Goal: Transaction & Acquisition: Purchase product/service

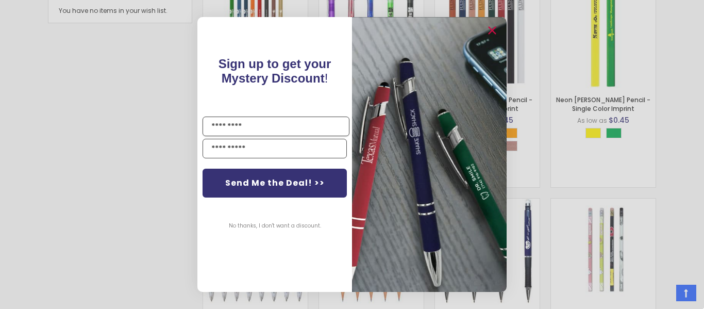
scroll to position [811, 0]
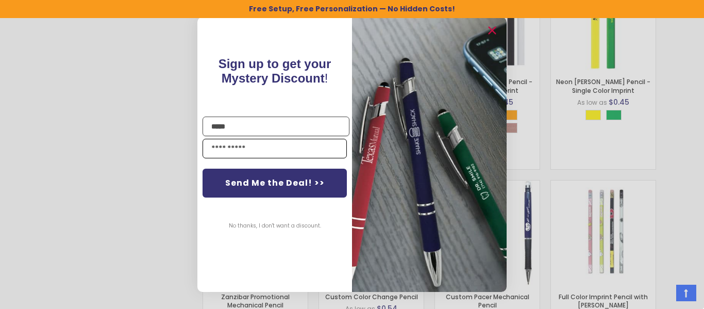
type input "*****"
click at [272, 149] on input "Email" at bounding box center [275, 149] width 144 height 20
type input "**********"
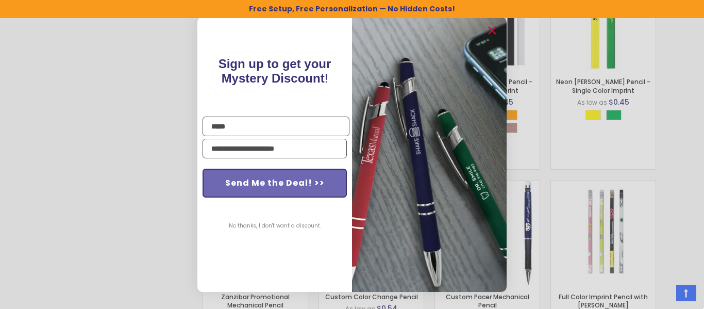
click at [290, 179] on button "Send Me the Deal! >>" at bounding box center [275, 183] width 144 height 29
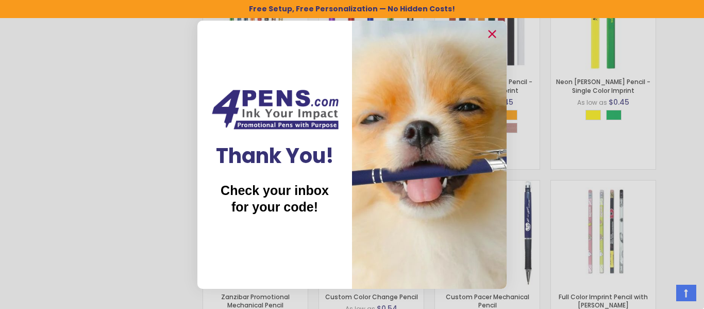
click at [272, 278] on form "Thank You! Check your inbox for your code! ******" at bounding box center [351, 155] width 309 height 268
click at [488, 32] on circle "Close dialog" at bounding box center [491, 33] width 15 height 15
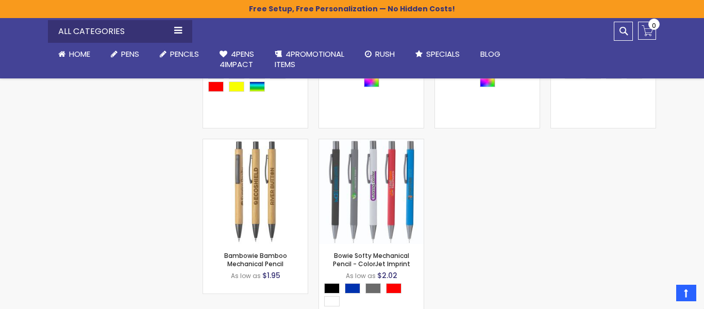
scroll to position [1499, 0]
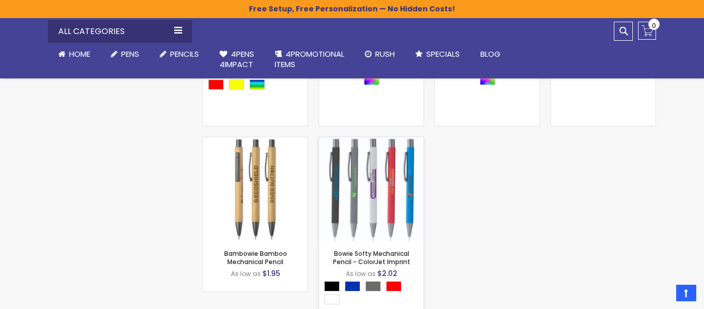
click at [378, 197] on img at bounding box center [371, 189] width 105 height 105
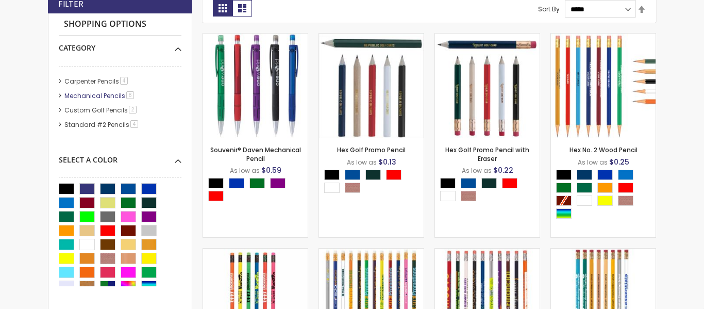
click at [129, 95] on span "8 item" at bounding box center [130, 95] width 8 height 8
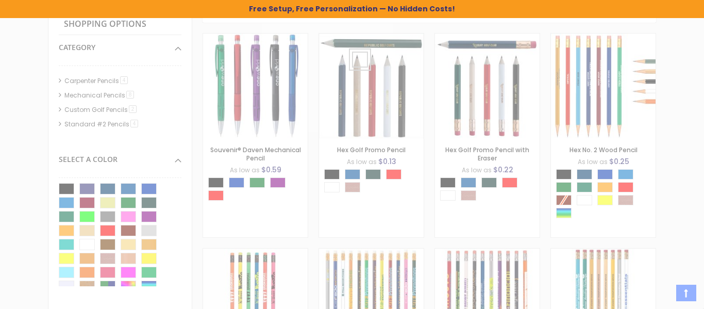
scroll to position [332, 0]
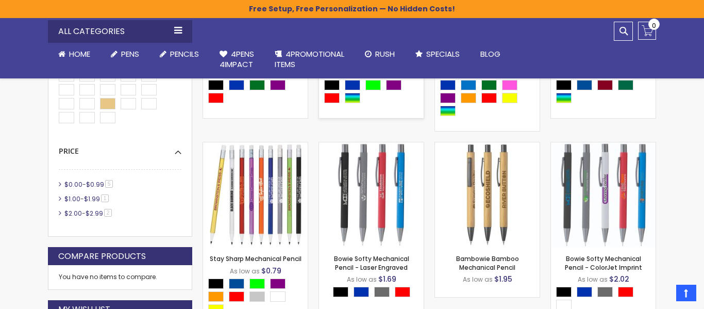
scroll to position [413, 0]
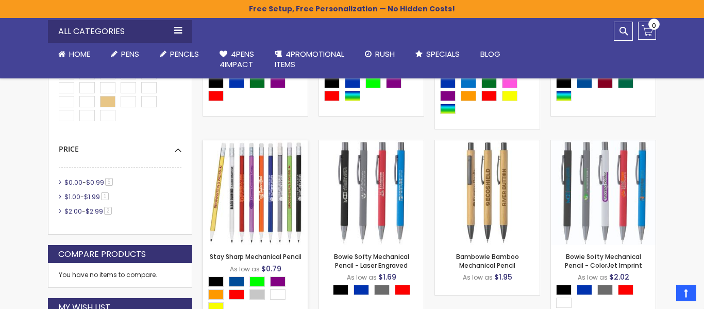
click at [283, 161] on img at bounding box center [255, 192] width 105 height 105
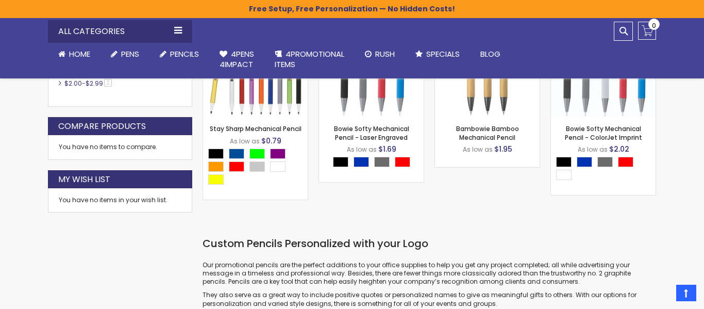
scroll to position [540, 0]
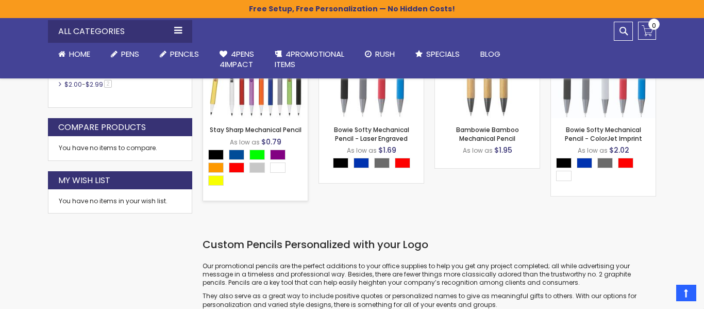
click at [258, 106] on div "- *** + Add to Cart" at bounding box center [255, 101] width 105 height 18
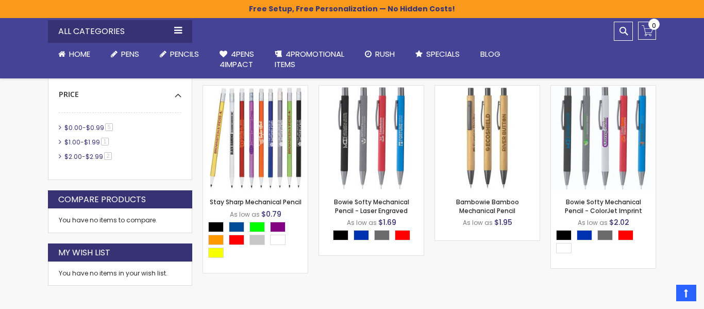
scroll to position [416, 0]
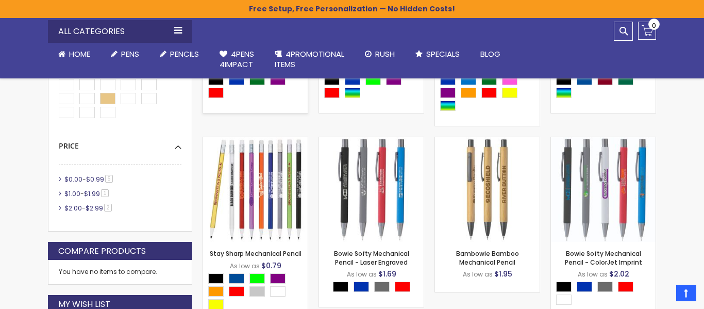
click at [242, 212] on img at bounding box center [255, 189] width 105 height 105
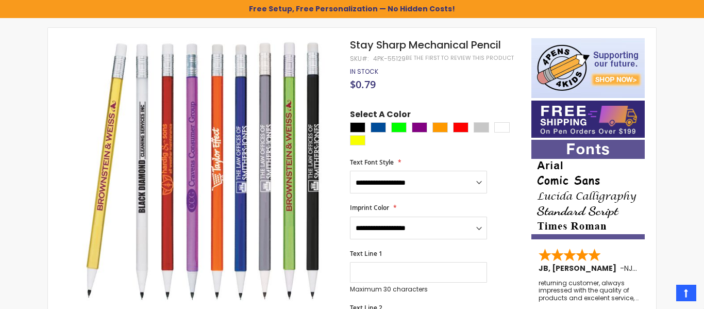
scroll to position [150, 0]
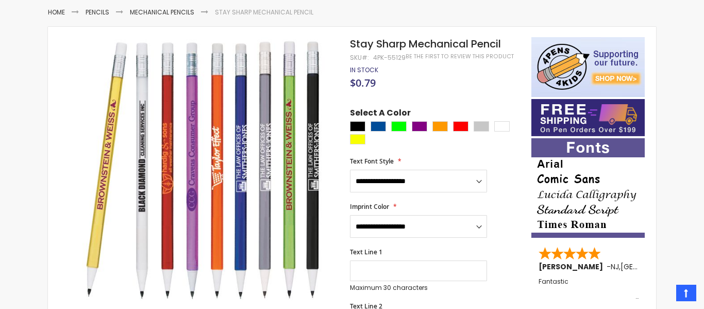
scroll to position [166, 0]
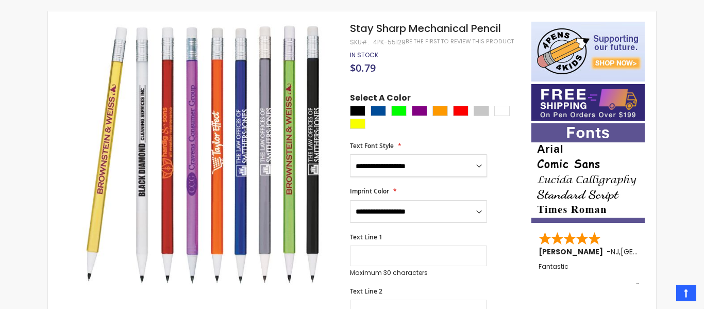
click at [440, 166] on select "**********" at bounding box center [418, 165] width 137 height 23
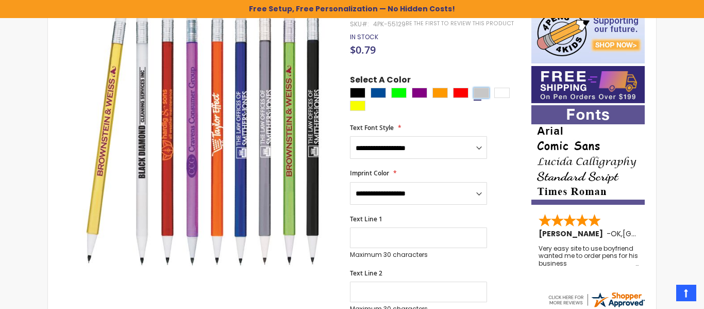
click at [484, 97] on div "Silver" at bounding box center [481, 93] width 15 height 10
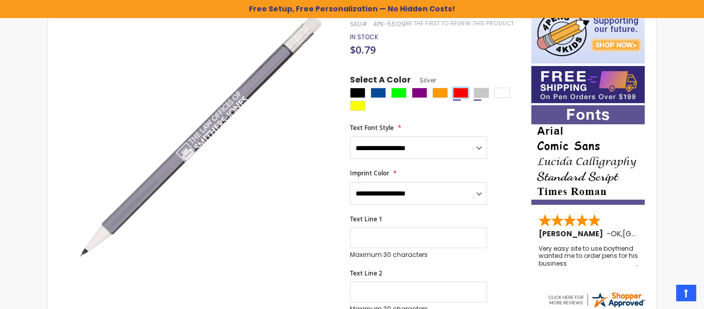
click at [453, 92] on div "Red" at bounding box center [460, 93] width 15 height 10
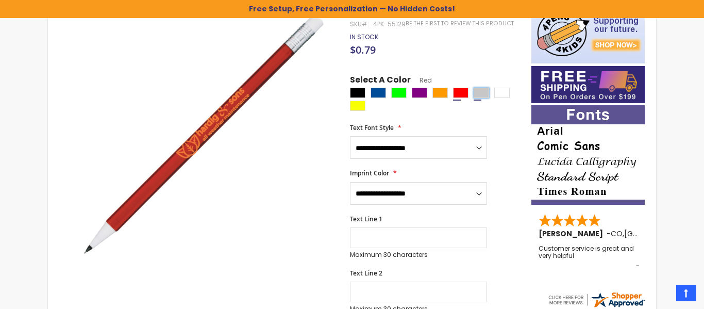
click at [475, 93] on div "Silver" at bounding box center [481, 93] width 15 height 10
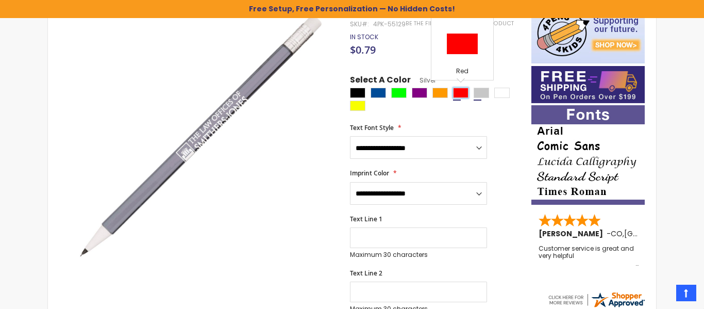
click at [458, 91] on div "Red" at bounding box center [460, 93] width 15 height 10
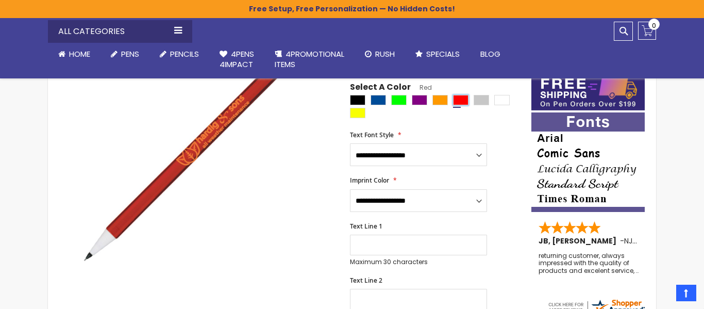
scroll to position [175, 0]
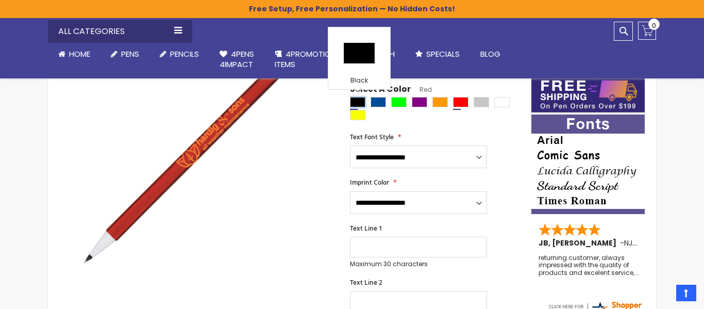
click at [362, 103] on div "Black" at bounding box center [357, 102] width 15 height 10
type input "****"
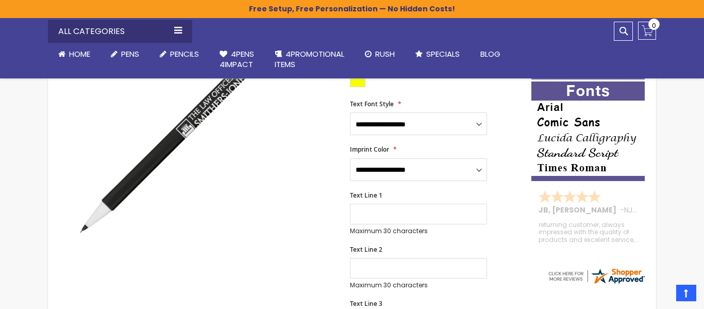
scroll to position [209, 0]
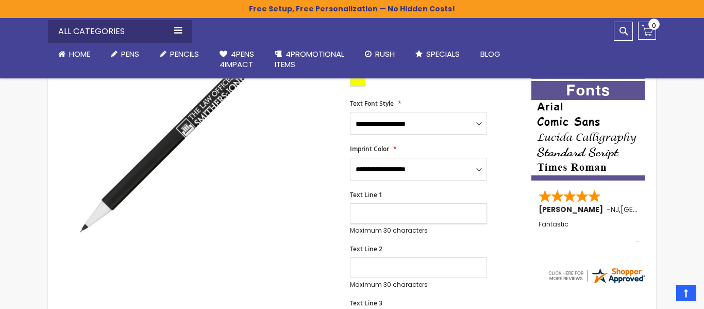
click at [383, 216] on input "Text Line 1" at bounding box center [418, 213] width 137 height 21
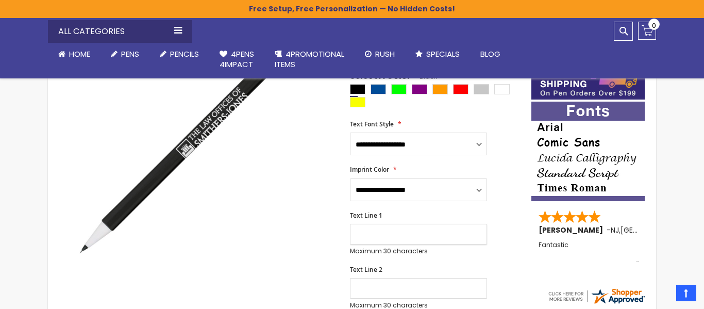
type input "*"
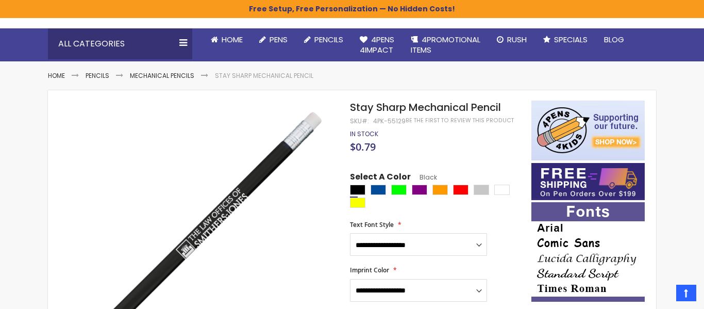
scroll to position [98, 0]
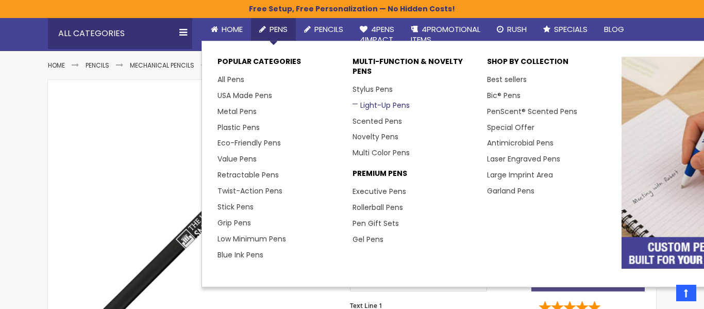
click at [383, 107] on link "Light-Up Pens" at bounding box center [380, 105] width 57 height 10
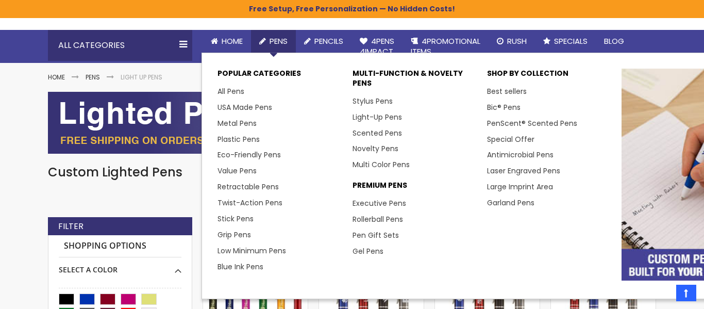
scroll to position [89, 0]
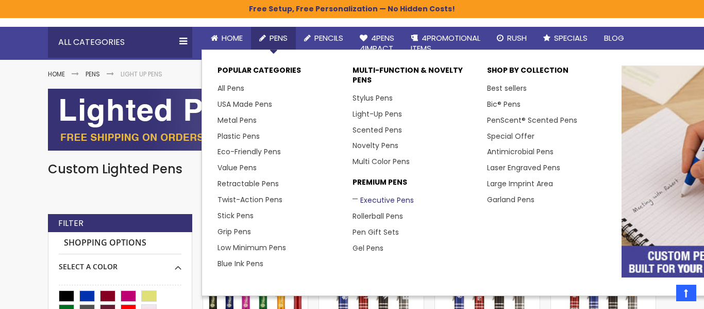
click at [377, 197] on link "Executive Pens" at bounding box center [382, 200] width 61 height 10
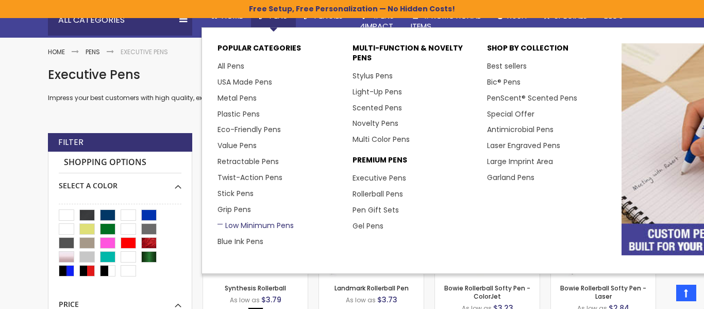
scroll to position [98, 0]
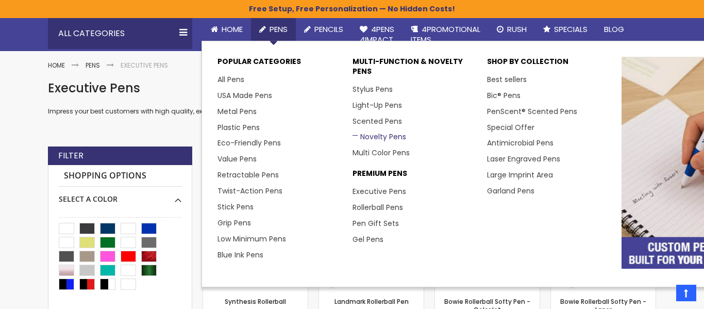
click at [396, 134] on link "Novelty Pens" at bounding box center [379, 136] width 54 height 10
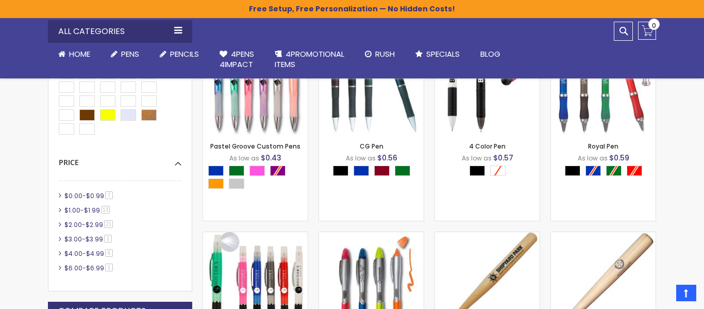
scroll to position [276, 0]
